Goal: Task Accomplishment & Management: Complete application form

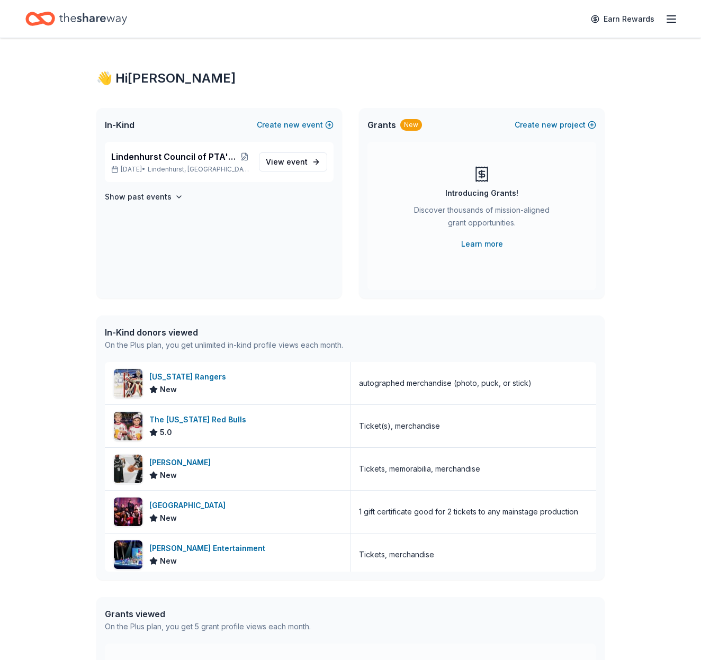
scroll to position [3, 0]
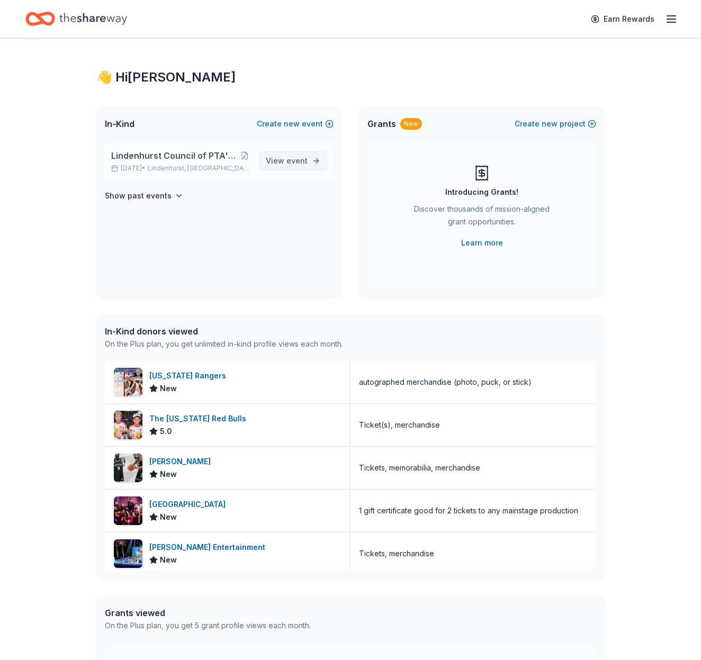
click at [291, 156] on span "event" at bounding box center [296, 160] width 21 height 9
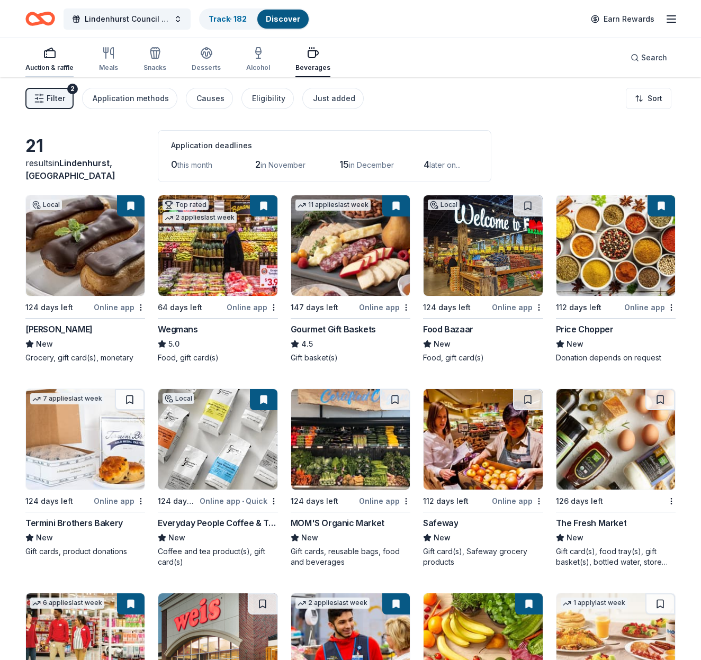
click at [44, 62] on div "Auction & raffle" at bounding box center [49, 59] width 48 height 25
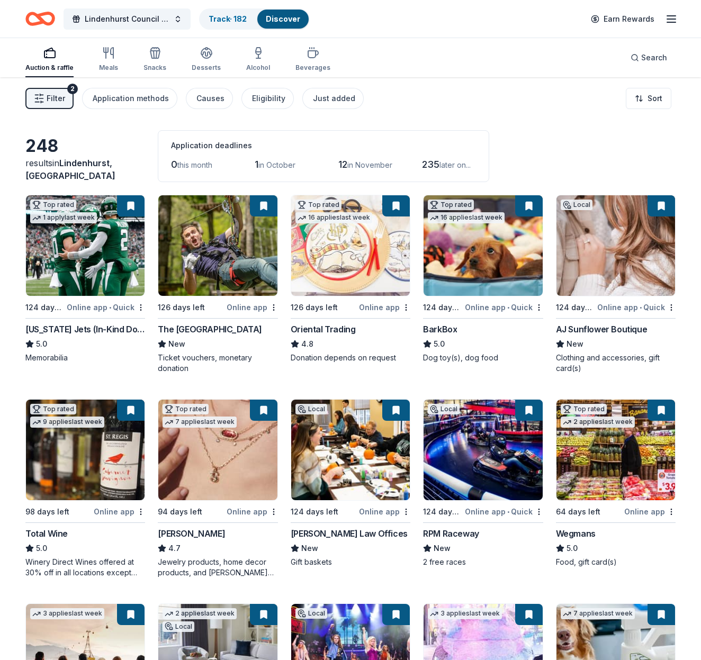
click at [86, 281] on img at bounding box center [85, 245] width 119 height 101
click at [128, 210] on button at bounding box center [131, 205] width 28 height 21
click at [223, 14] on link "Track · 182" at bounding box center [228, 18] width 38 height 9
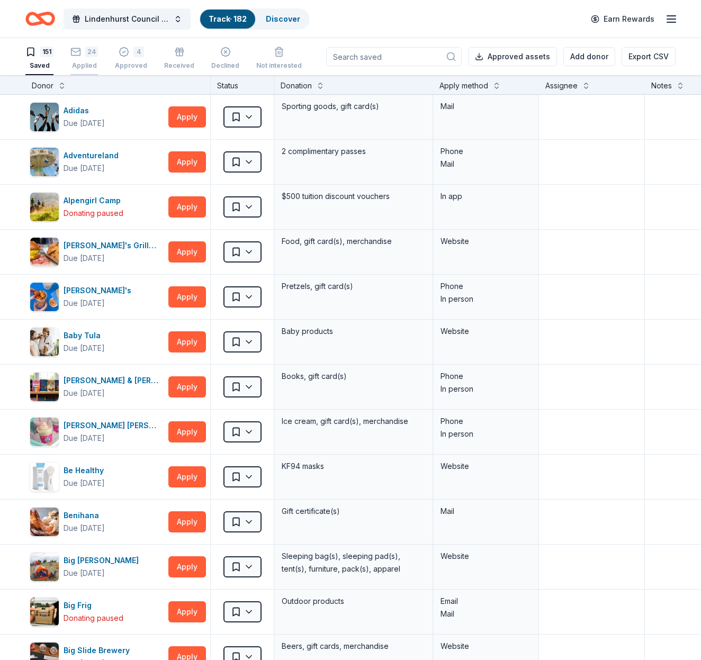
click at [87, 52] on div "24" at bounding box center [91, 52] width 13 height 11
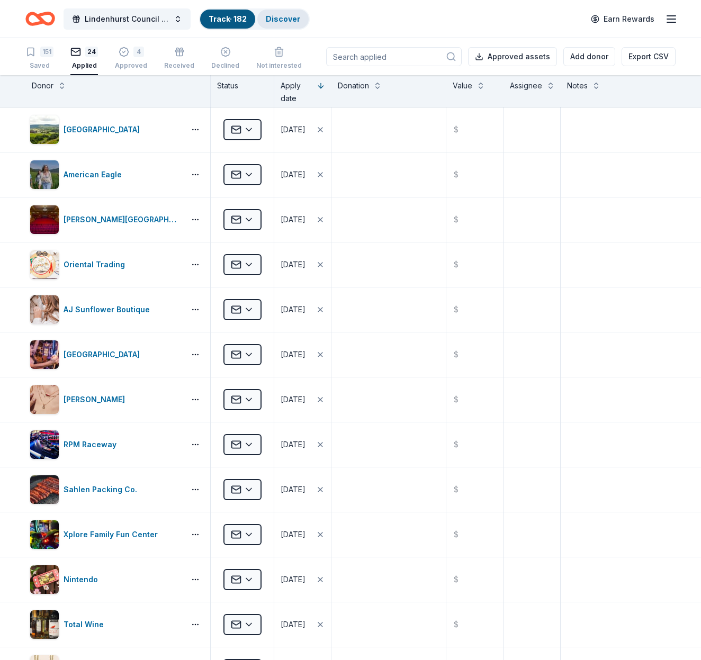
drag, startPoint x: 296, startPoint y: 16, endPoint x: 272, endPoint y: 23, distance: 25.3
click at [296, 16] on link "Discover" at bounding box center [283, 18] width 34 height 9
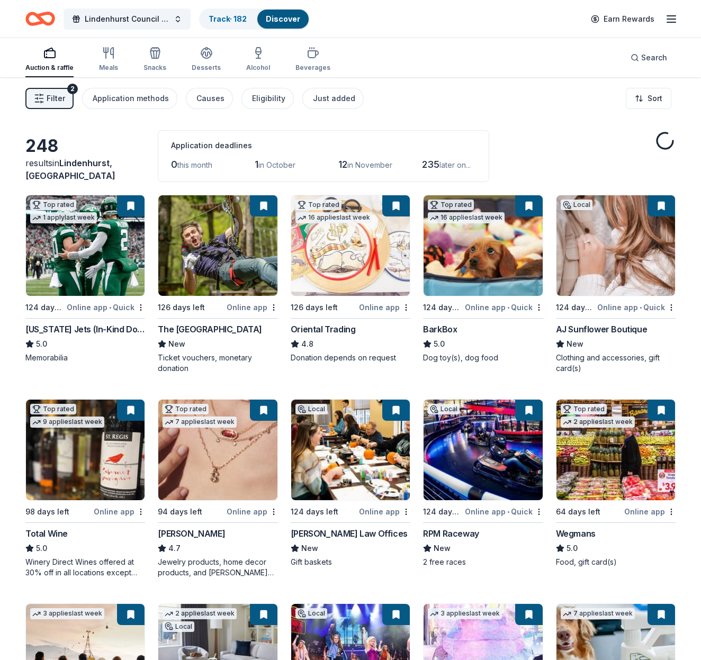
click at [47, 54] on icon "button" at bounding box center [47, 54] width 0 height 1
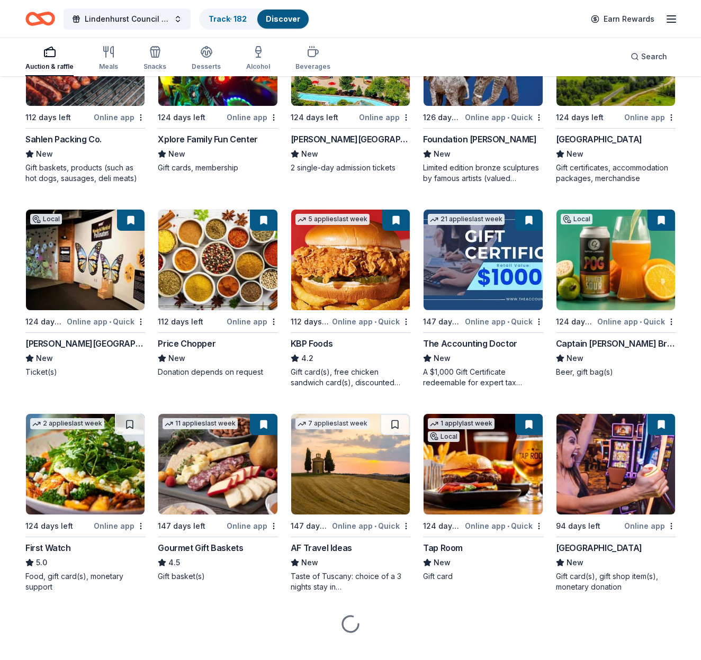
scroll to position [805, 0]
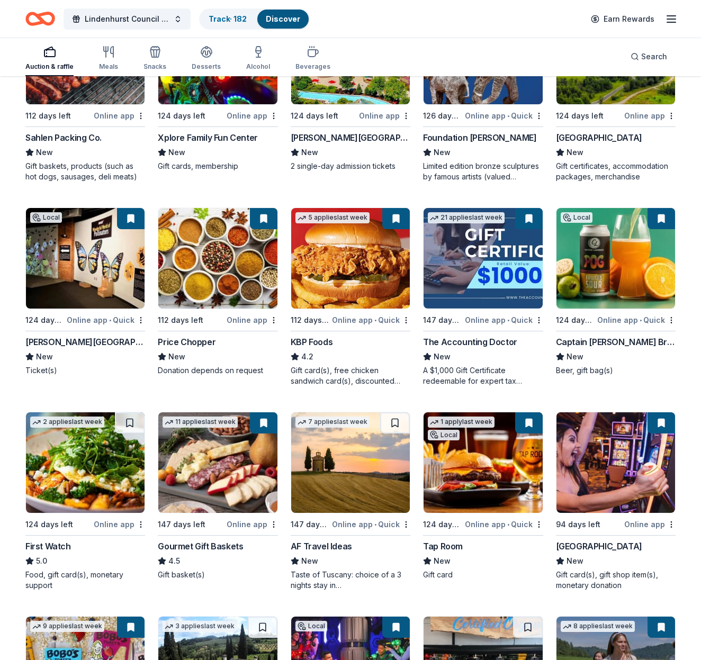
click at [616, 267] on img at bounding box center [616, 258] width 119 height 101
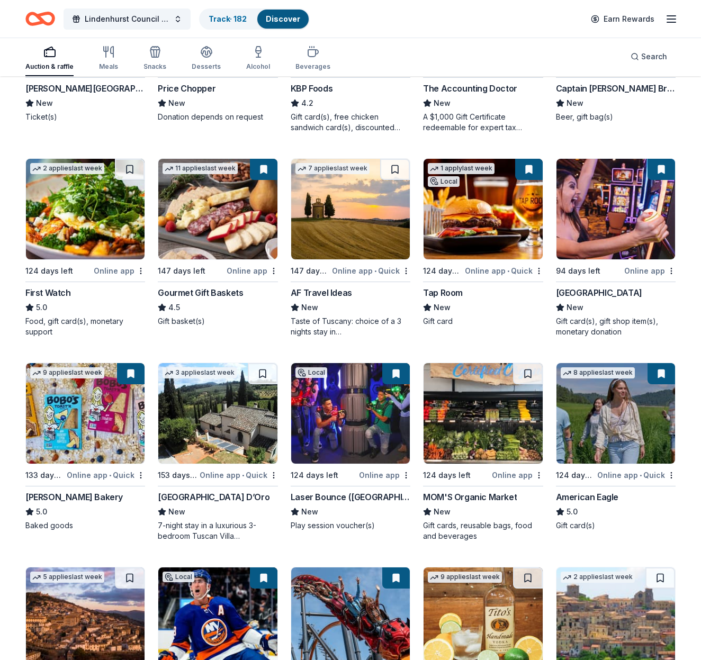
scroll to position [1059, 0]
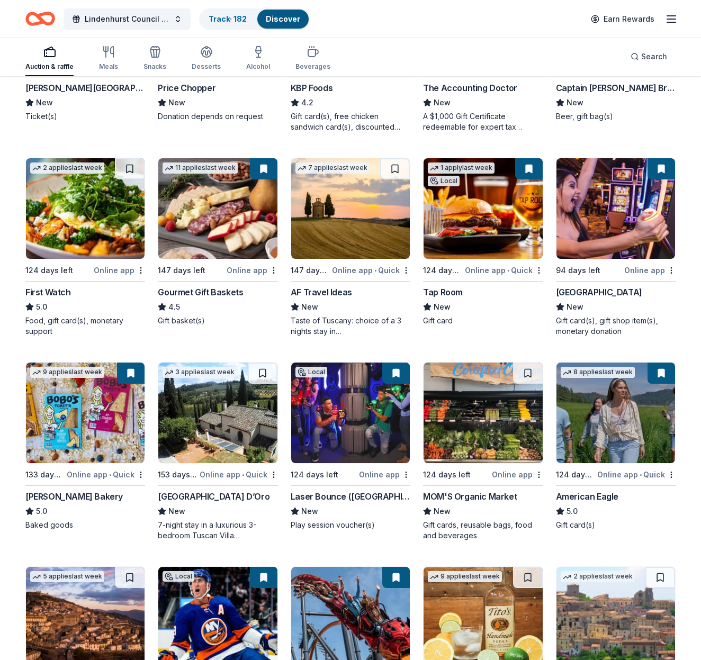
click at [345, 227] on img at bounding box center [350, 208] width 119 height 101
click at [231, 16] on link "Track · 182" at bounding box center [228, 18] width 38 height 9
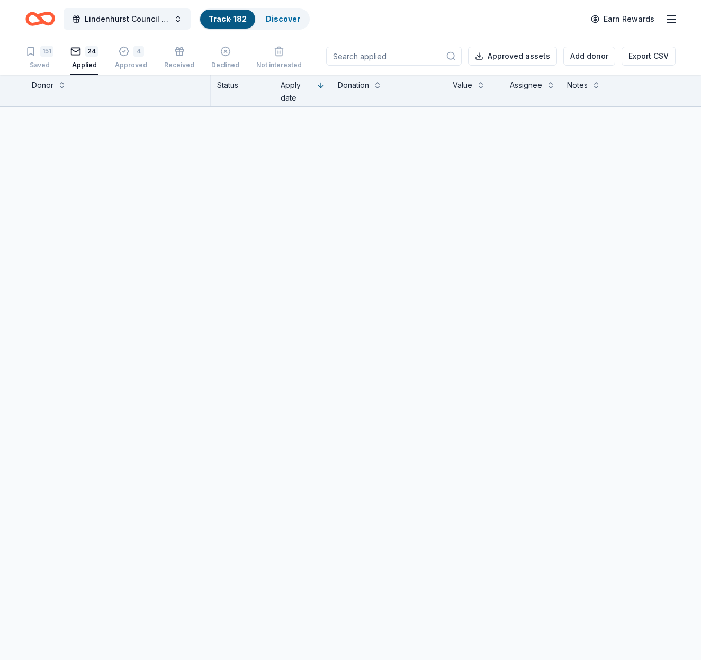
scroll to position [1, 0]
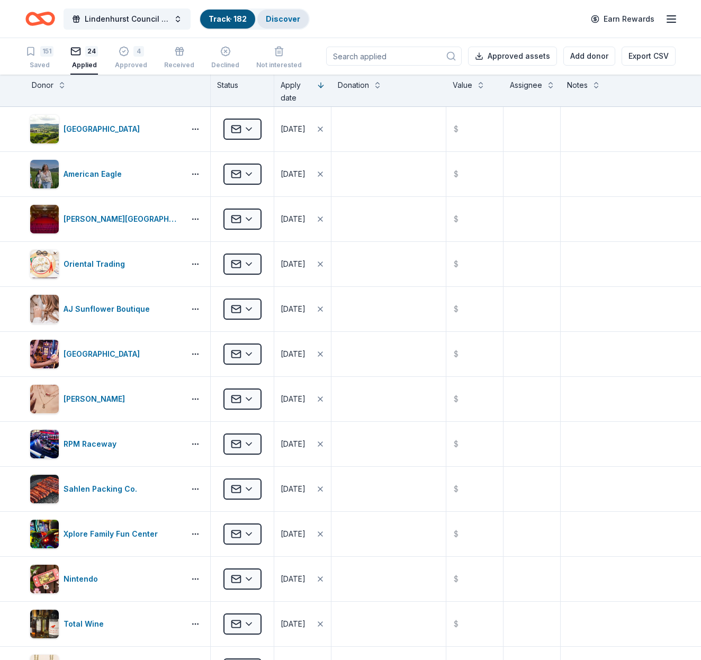
click at [288, 19] on link "Discover" at bounding box center [283, 18] width 34 height 9
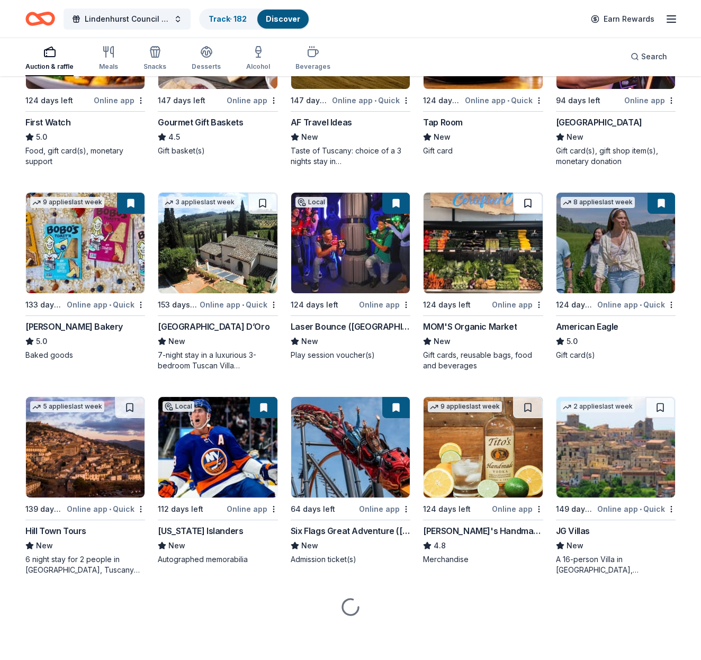
scroll to position [1229, 0]
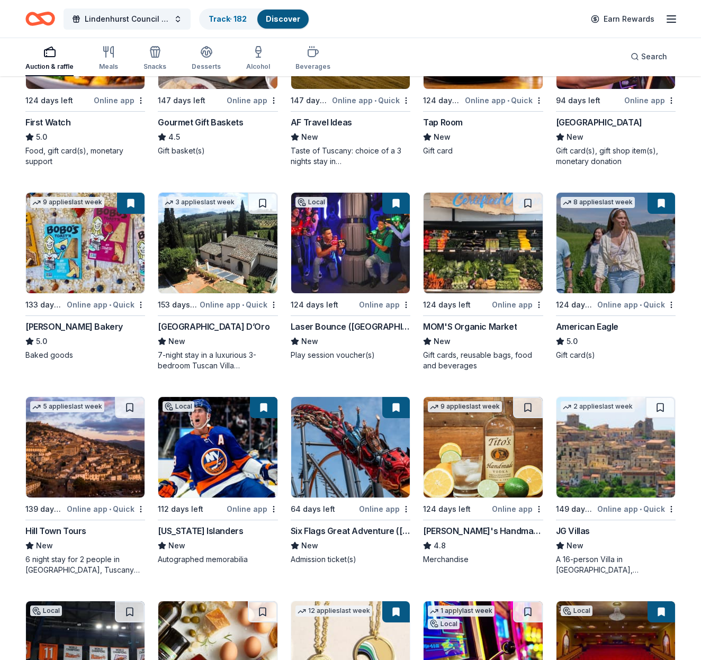
click at [96, 458] on img at bounding box center [85, 447] width 119 height 101
click at [81, 468] on img at bounding box center [85, 447] width 119 height 101
click at [208, 458] on img at bounding box center [217, 447] width 119 height 101
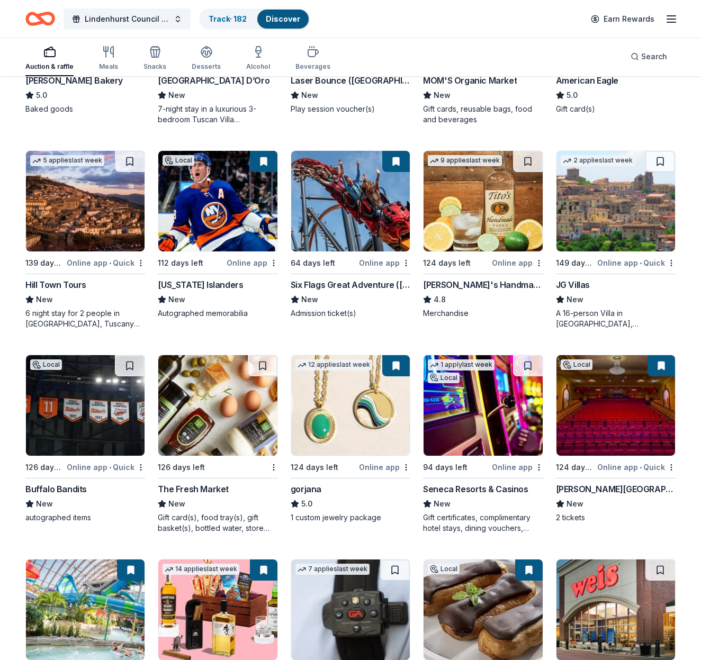
scroll to position [1476, 0]
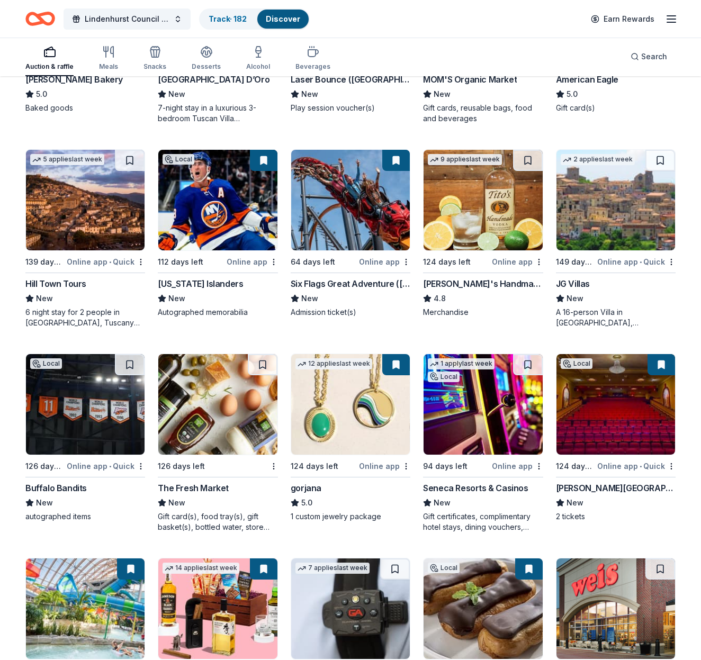
click at [483, 217] on img at bounding box center [483, 200] width 119 height 101
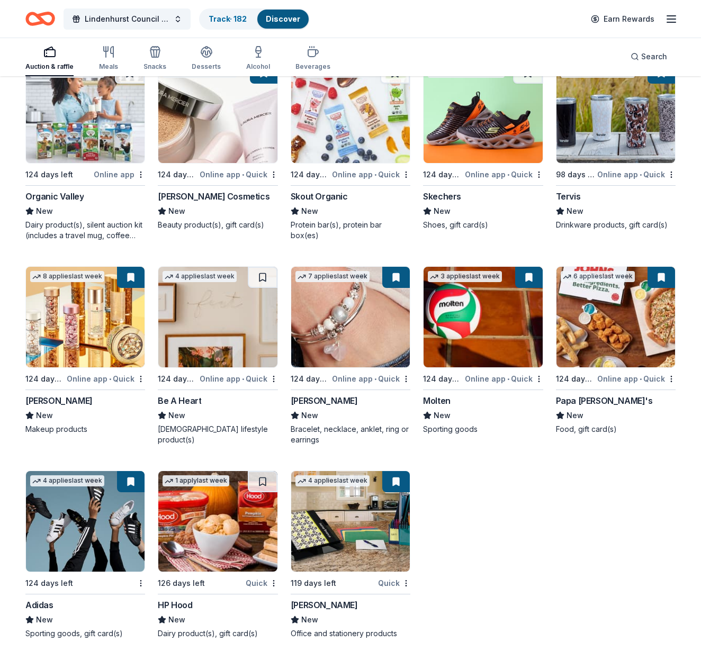
scroll to position [9676, 0]
click at [614, 333] on img at bounding box center [616, 317] width 119 height 101
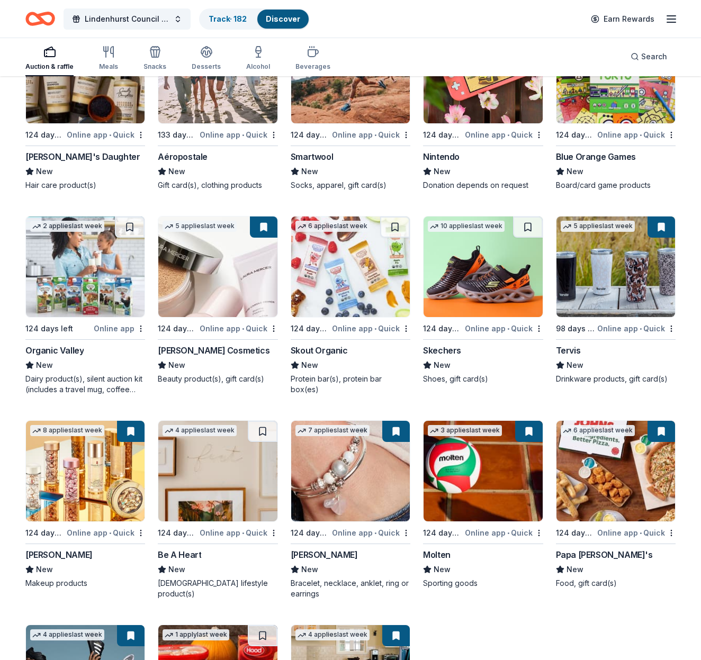
scroll to position [9519, 0]
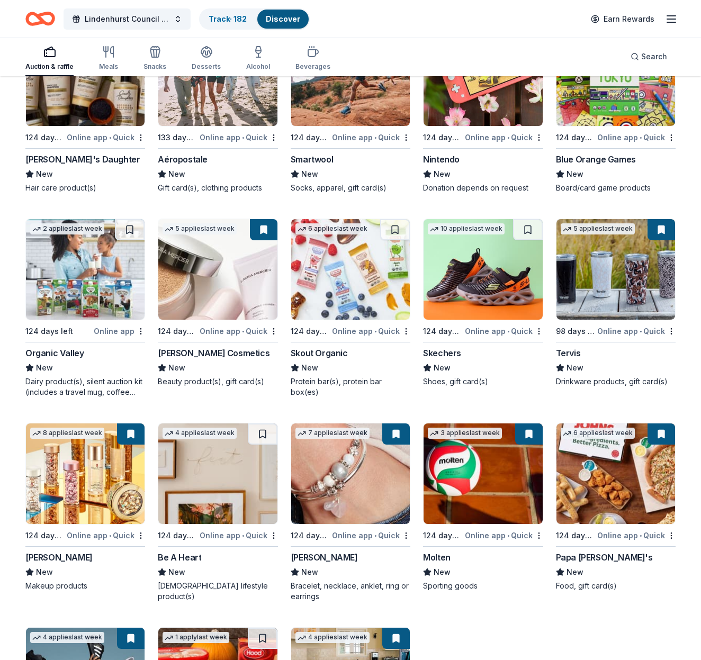
click at [481, 272] on img at bounding box center [483, 269] width 119 height 101
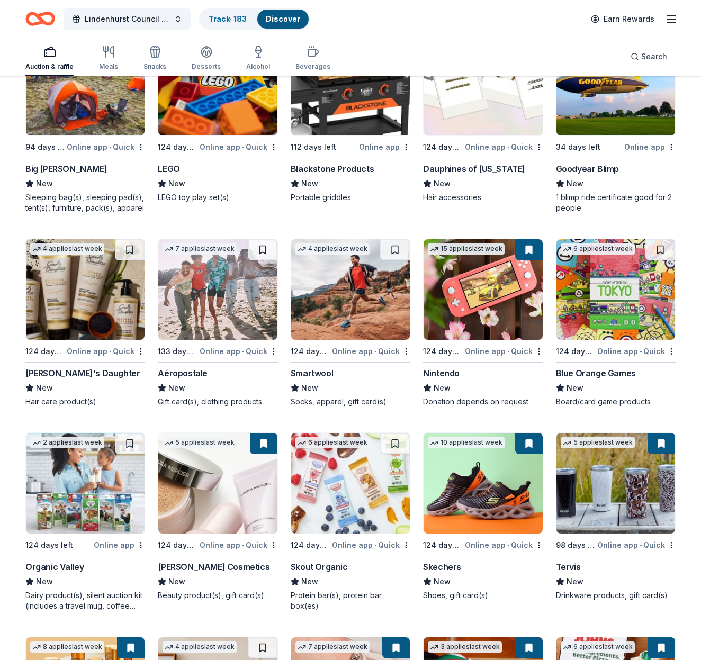
scroll to position [9305, 0]
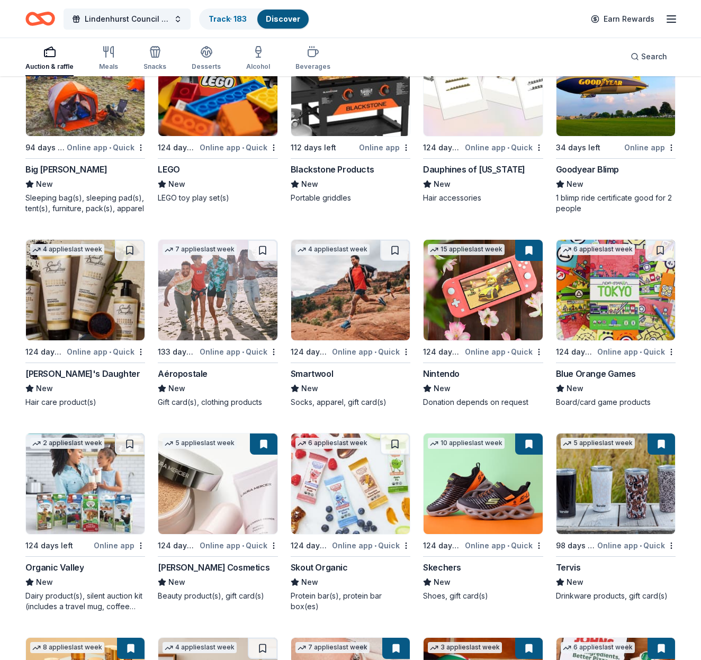
click at [616, 295] on img at bounding box center [616, 290] width 119 height 101
click at [225, 293] on img at bounding box center [217, 290] width 119 height 101
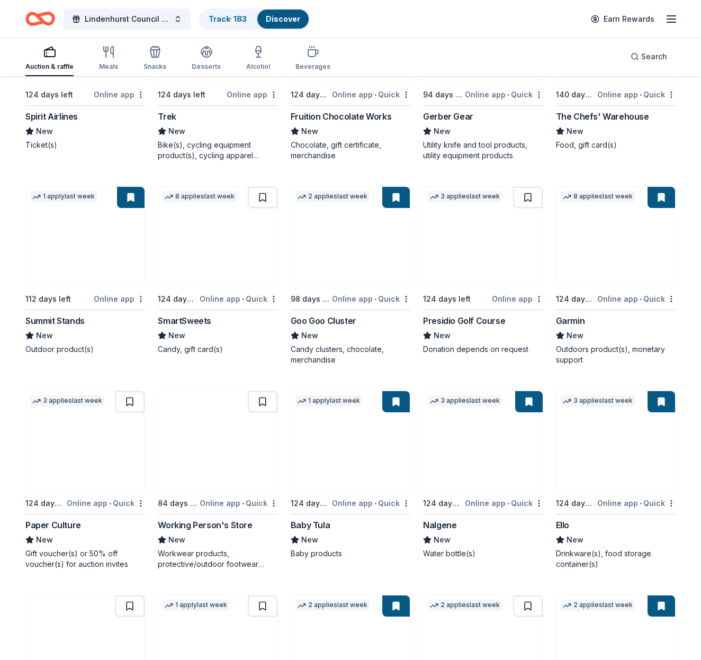
scroll to position [8543, 0]
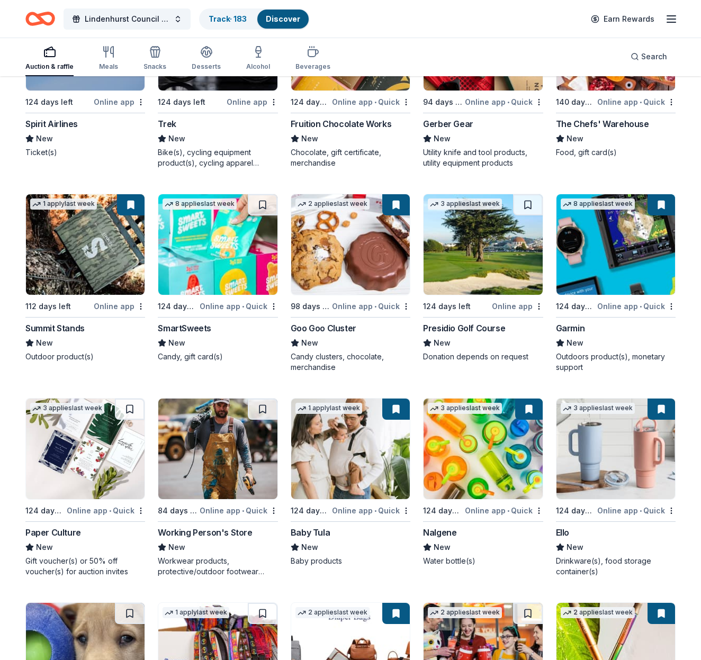
click at [496, 275] on img at bounding box center [483, 244] width 119 height 101
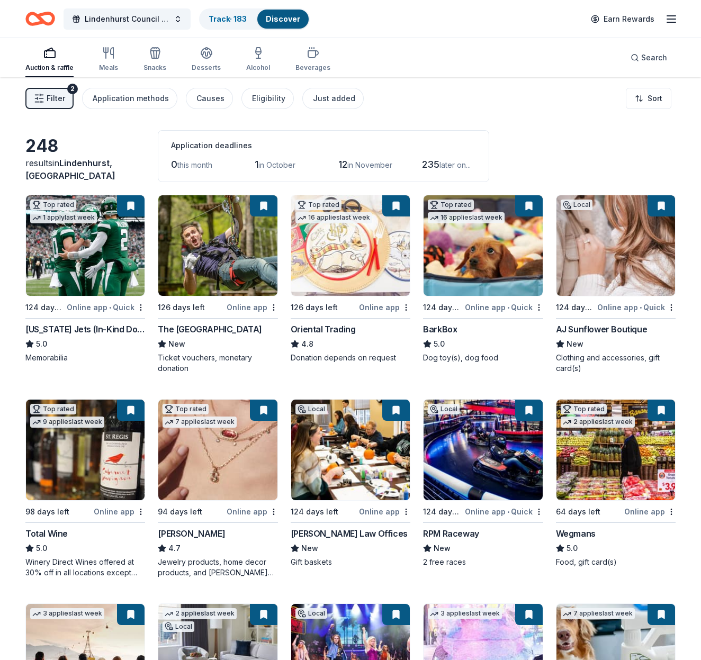
scroll to position [0, 0]
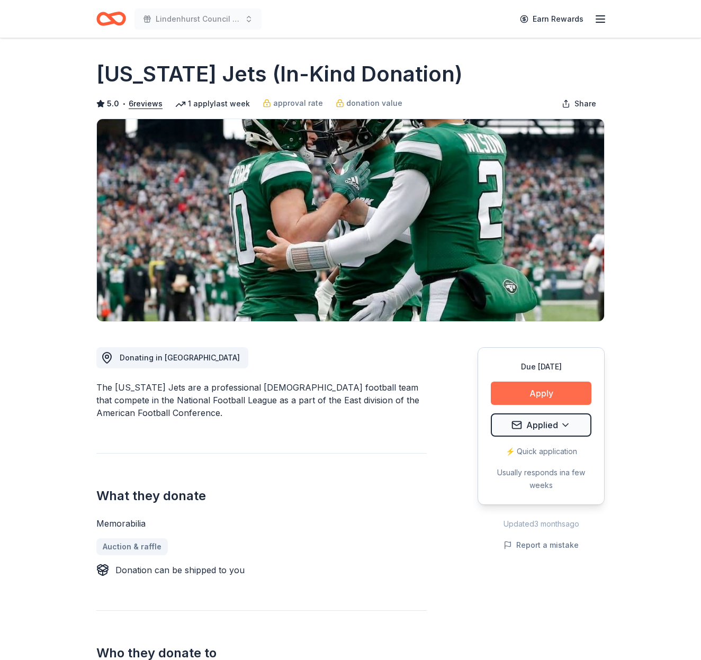
click at [549, 397] on button "Apply" at bounding box center [541, 393] width 101 height 23
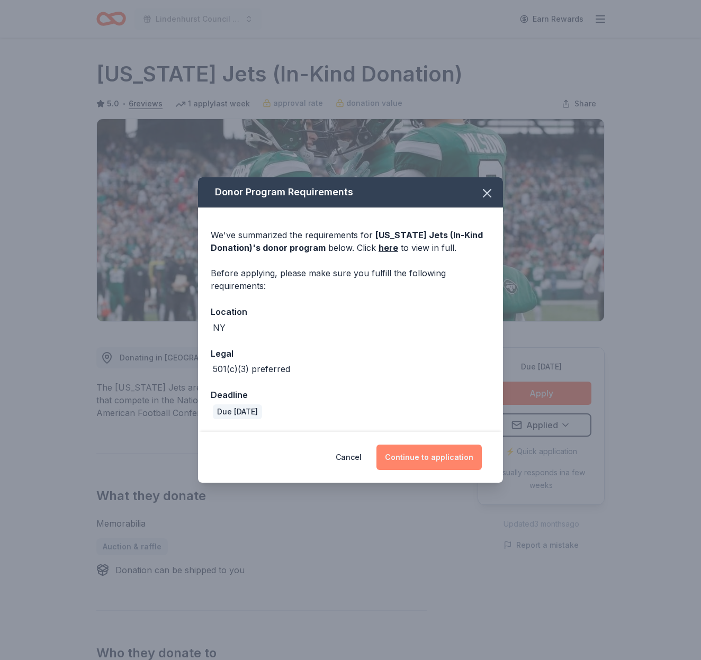
click at [436, 454] on button "Continue to application" at bounding box center [428, 457] width 105 height 25
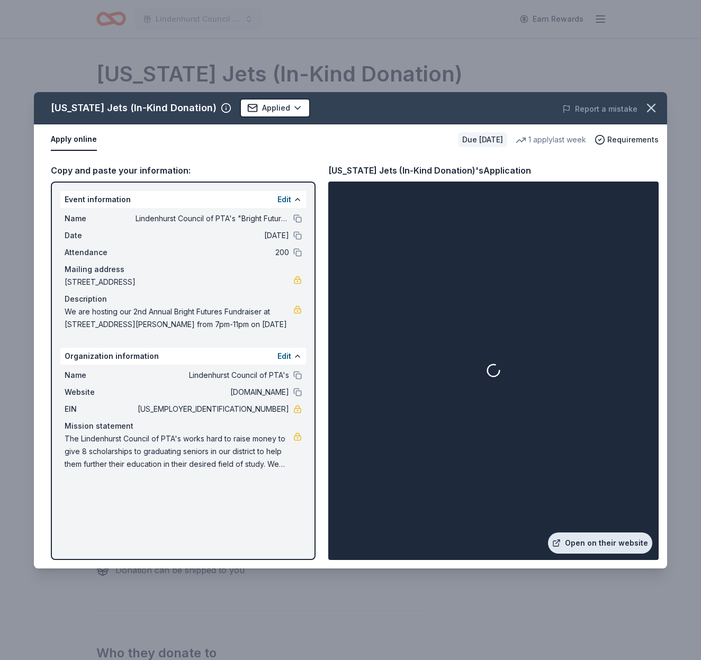
click at [587, 545] on link "Open on their website" at bounding box center [600, 543] width 104 height 21
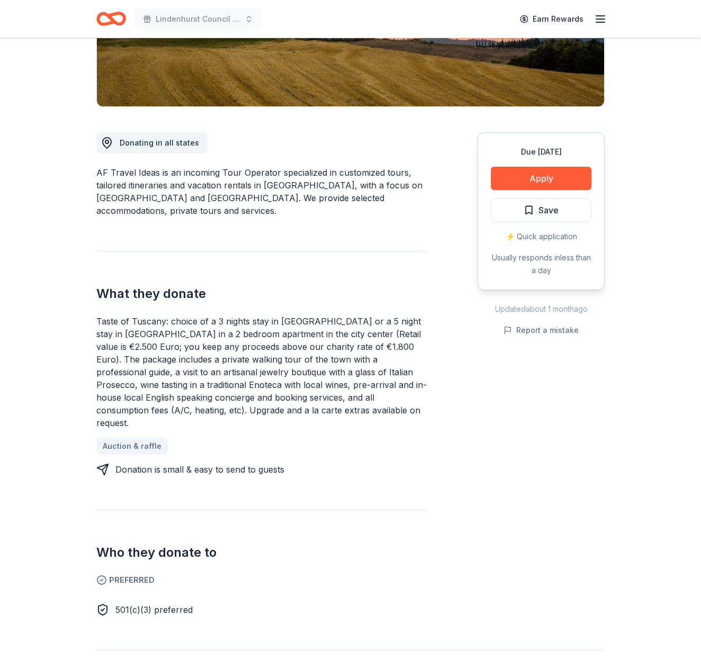
scroll to position [217, 0]
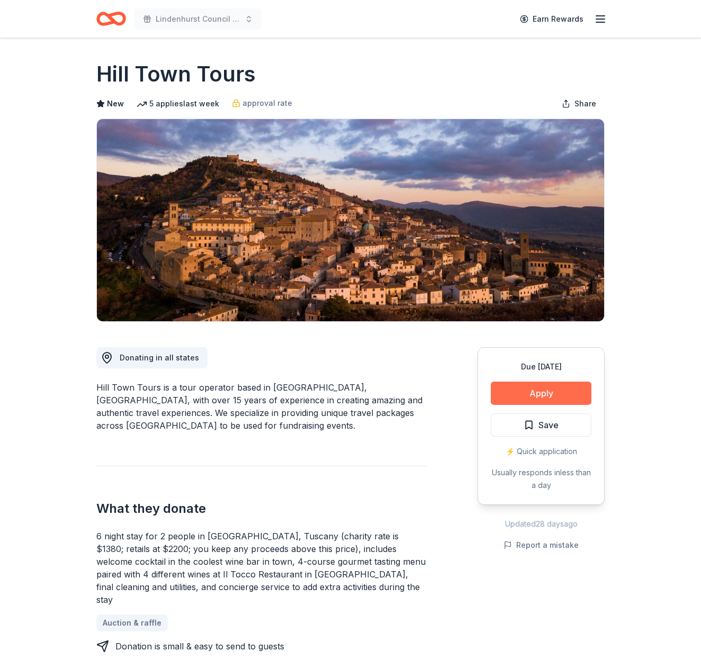
click at [551, 391] on button "Apply" at bounding box center [541, 393] width 101 height 23
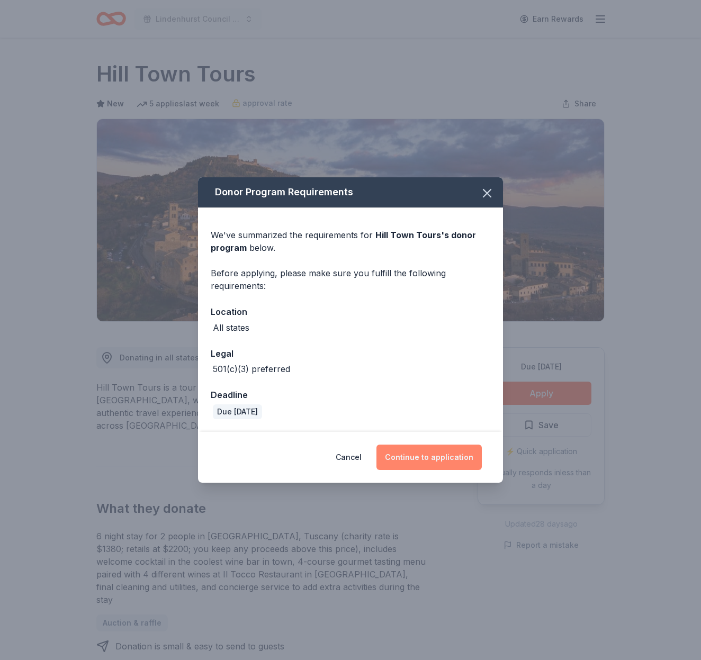
click at [403, 455] on button "Continue to application" at bounding box center [428, 457] width 105 height 25
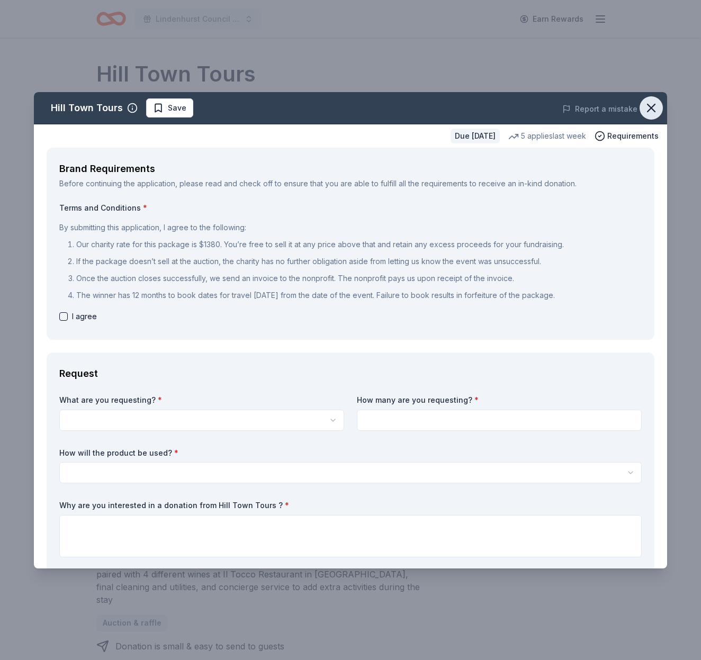
click at [660, 103] on button "button" at bounding box center [651, 107] width 23 height 23
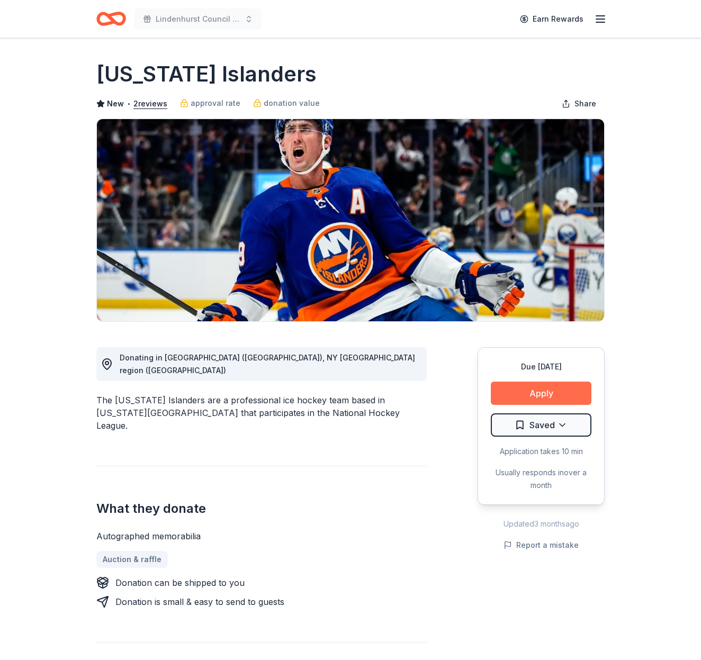
click at [536, 391] on button "Apply" at bounding box center [541, 393] width 101 height 23
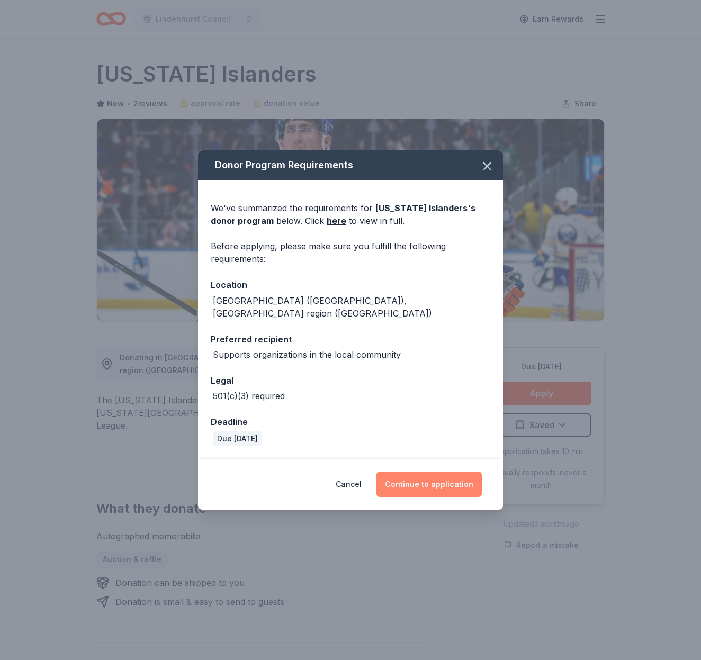
click at [436, 472] on button "Continue to application" at bounding box center [428, 484] width 105 height 25
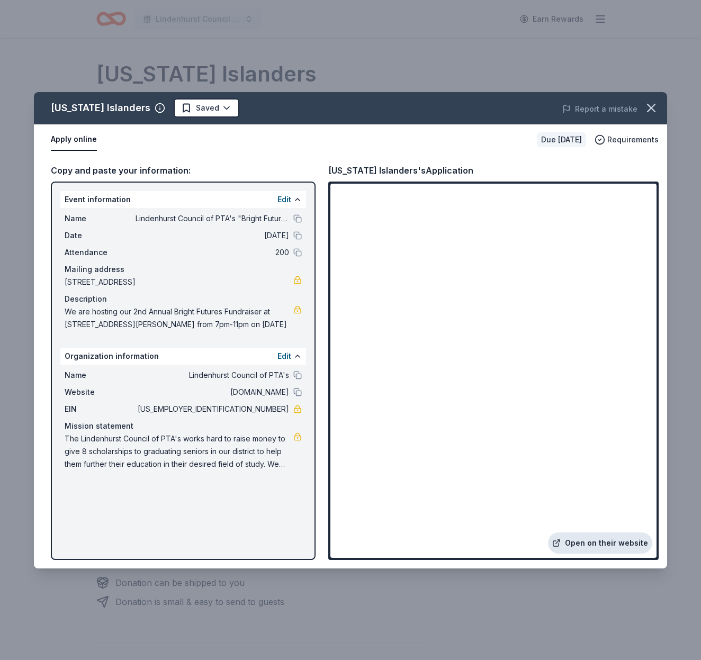
click at [603, 542] on link "Open on their website" at bounding box center [600, 543] width 104 height 21
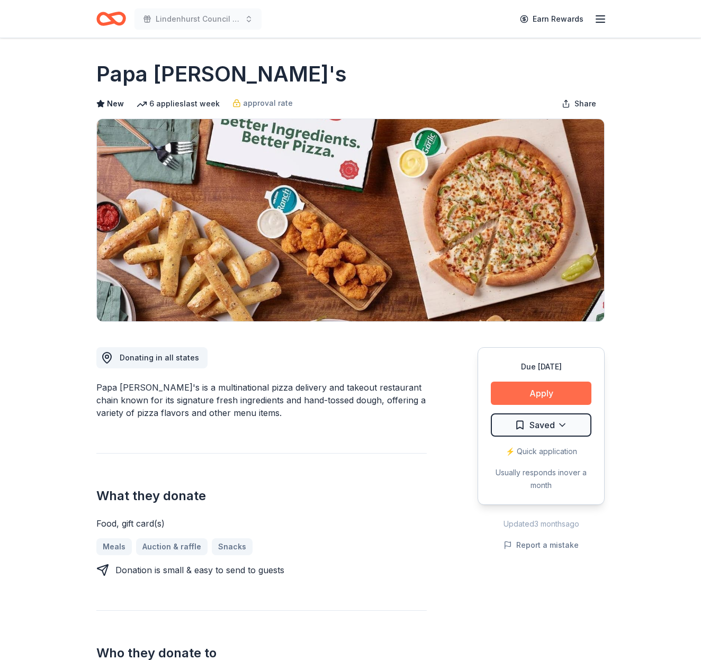
click at [551, 389] on button "Apply" at bounding box center [541, 393] width 101 height 23
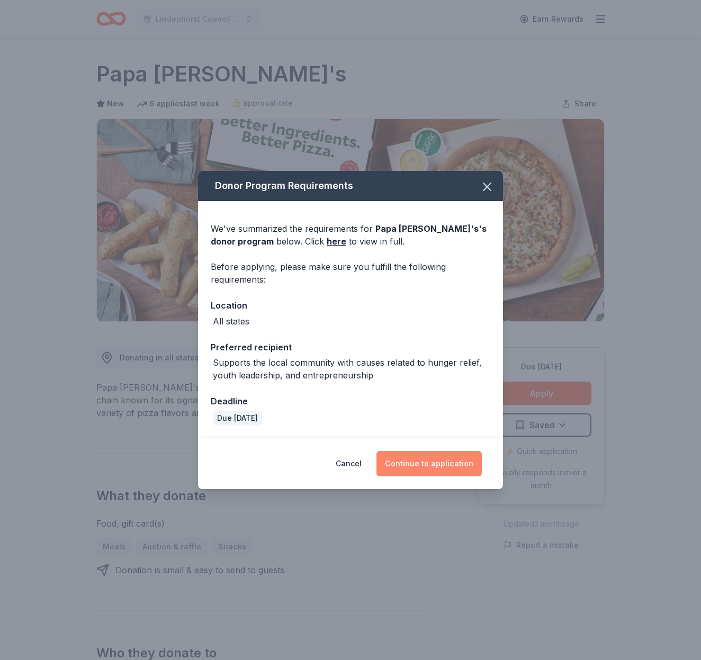
click at [433, 467] on button "Continue to application" at bounding box center [428, 463] width 105 height 25
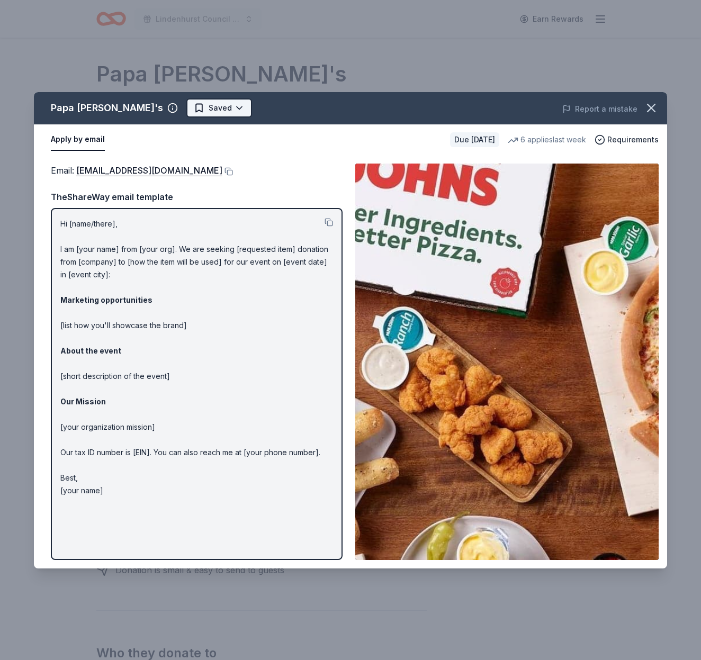
click at [168, 106] on html "Lindenhurst Council of PTA's "Bright Futures" Fundraiser Earn Rewards Due in 12…" at bounding box center [350, 330] width 701 height 660
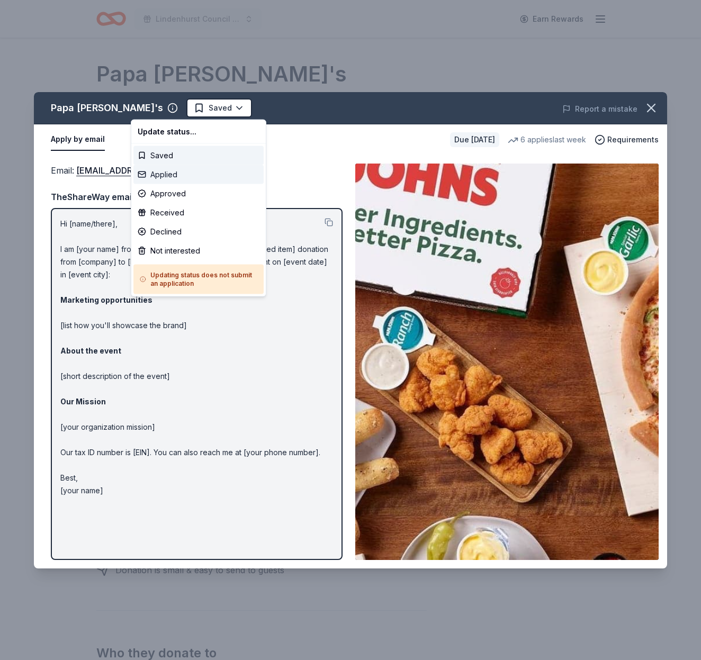
click at [164, 175] on div "Applied" at bounding box center [198, 174] width 130 height 19
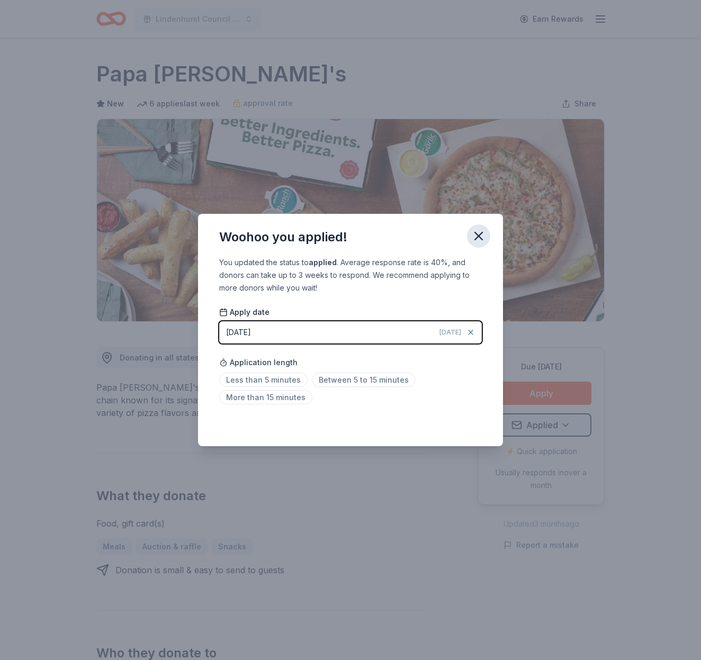
click at [476, 236] on icon "button" at bounding box center [478, 236] width 15 height 15
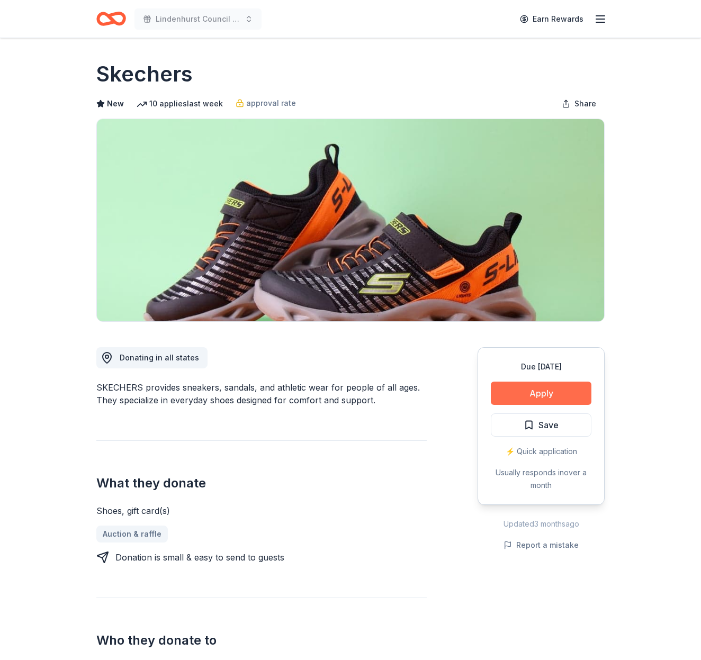
click at [535, 388] on button "Apply" at bounding box center [541, 393] width 101 height 23
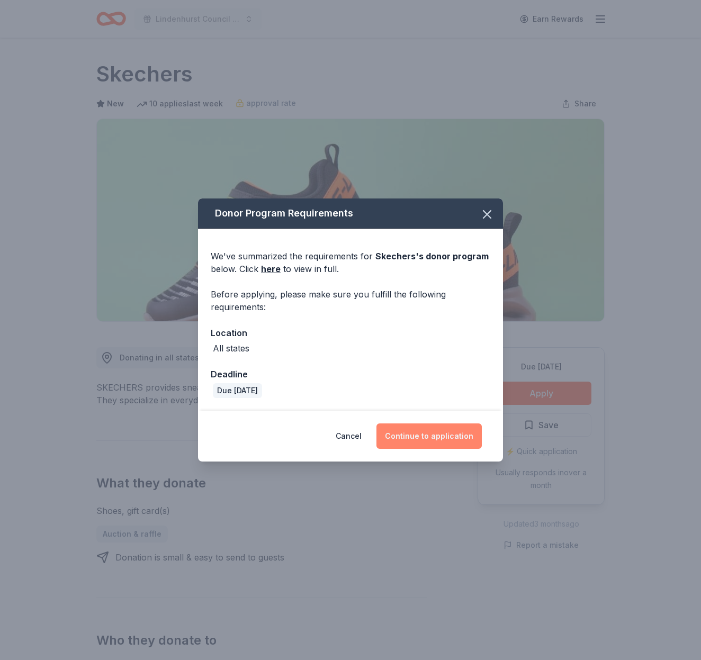
click at [441, 433] on button "Continue to application" at bounding box center [428, 436] width 105 height 25
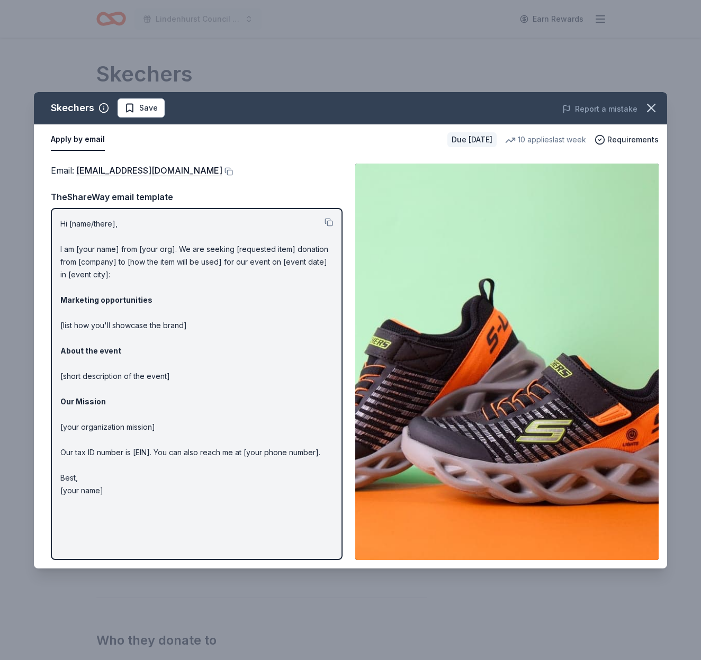
drag, startPoint x: 125, startPoint y: 112, endPoint x: 127, endPoint y: 118, distance: 6.5
click at [125, 111] on span "Save" at bounding box center [140, 108] width 33 height 13
click at [150, 105] on html "Lindenhurst Council of PTA's "Bright Futures" Fundraiser Earn Rewards Due in 12…" at bounding box center [350, 330] width 701 height 660
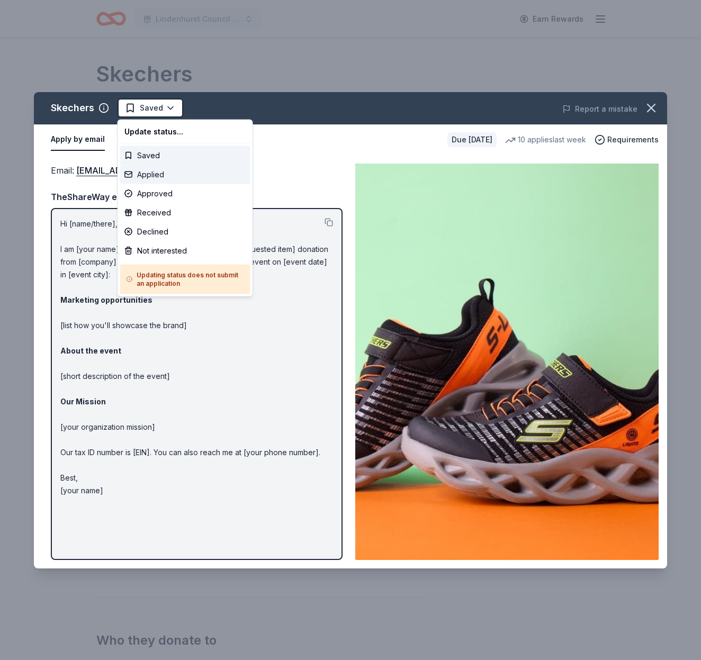
click at [155, 176] on div "Applied" at bounding box center [185, 174] width 130 height 19
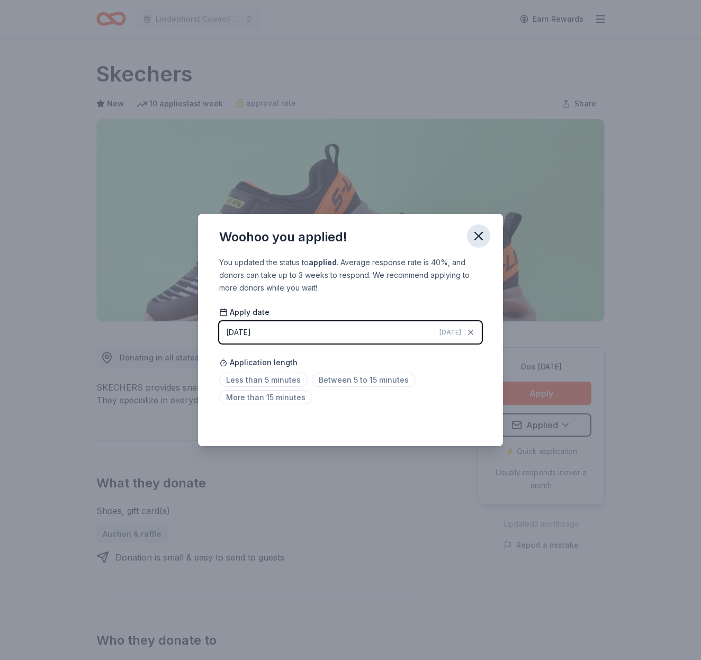
click at [477, 228] on button "button" at bounding box center [478, 236] width 23 height 23
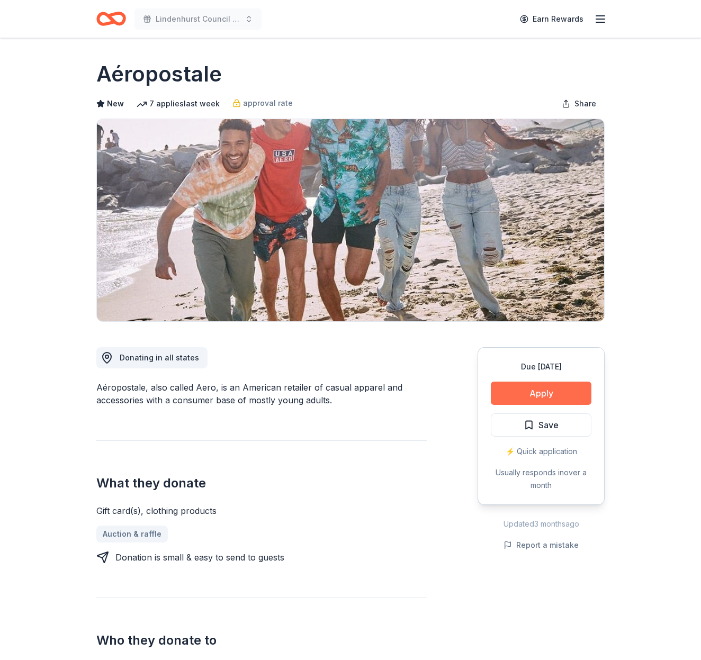
click at [540, 397] on button "Apply" at bounding box center [541, 393] width 101 height 23
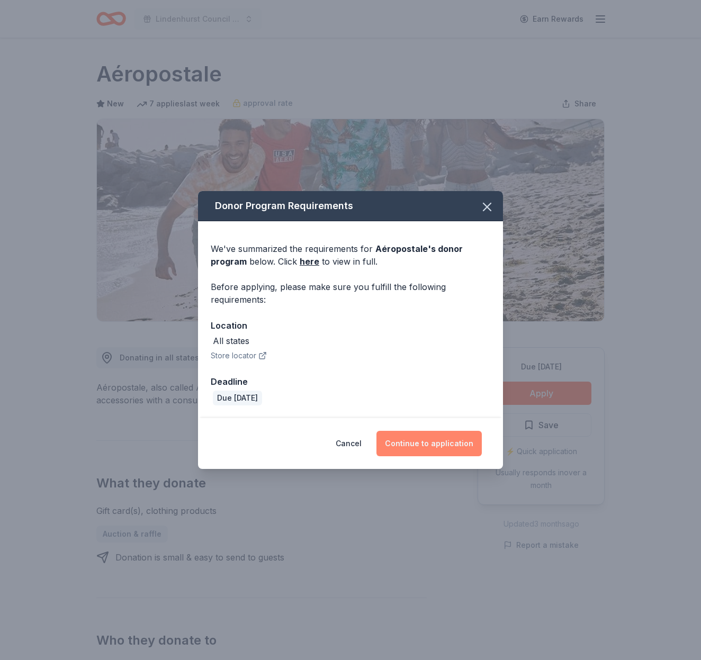
click at [428, 442] on button "Continue to application" at bounding box center [428, 443] width 105 height 25
